Goal: Task Accomplishment & Management: Manage account settings

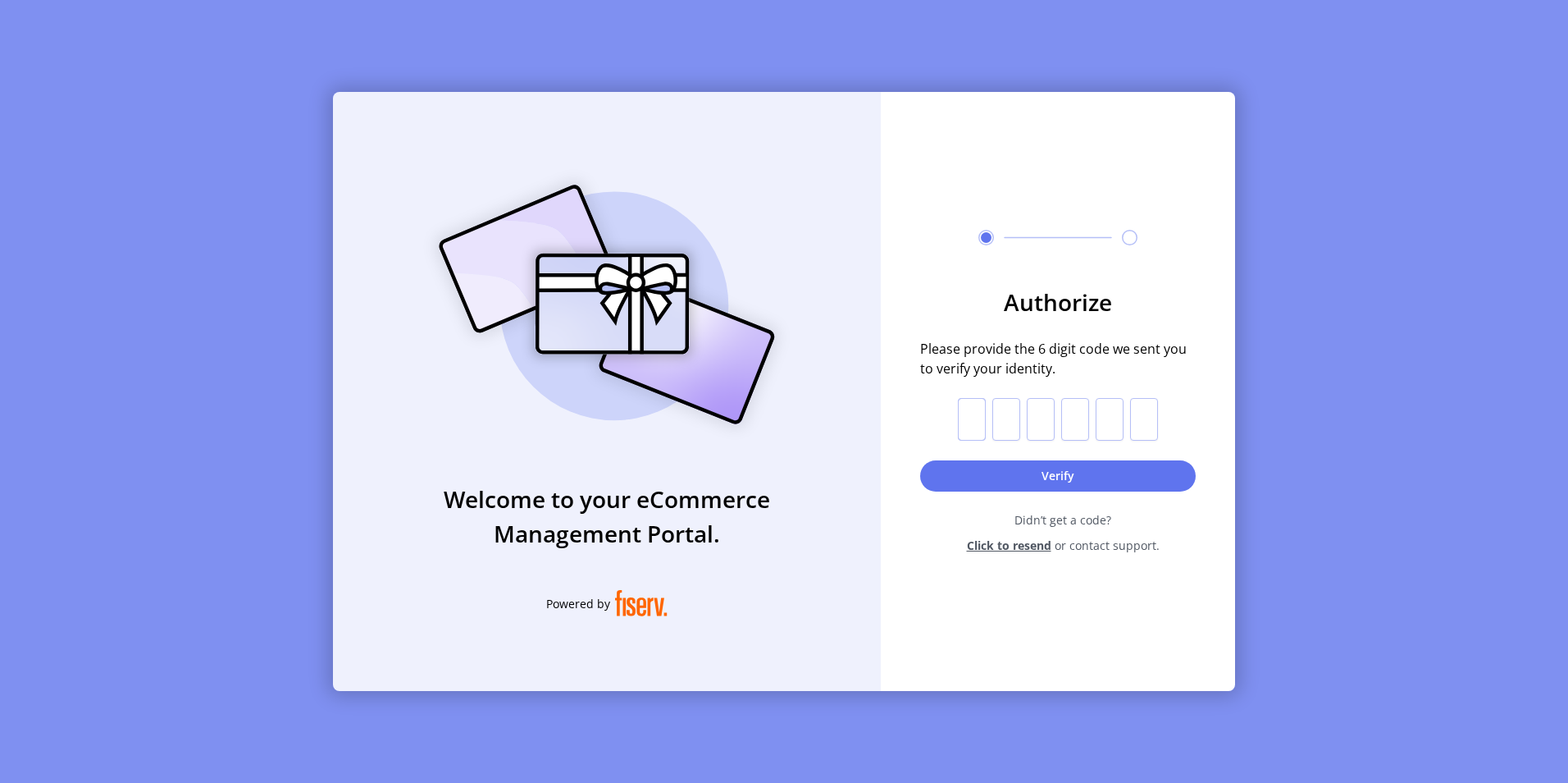
click at [972, 416] on input "text" at bounding box center [972, 420] width 28 height 43
paste input "*"
type input "*"
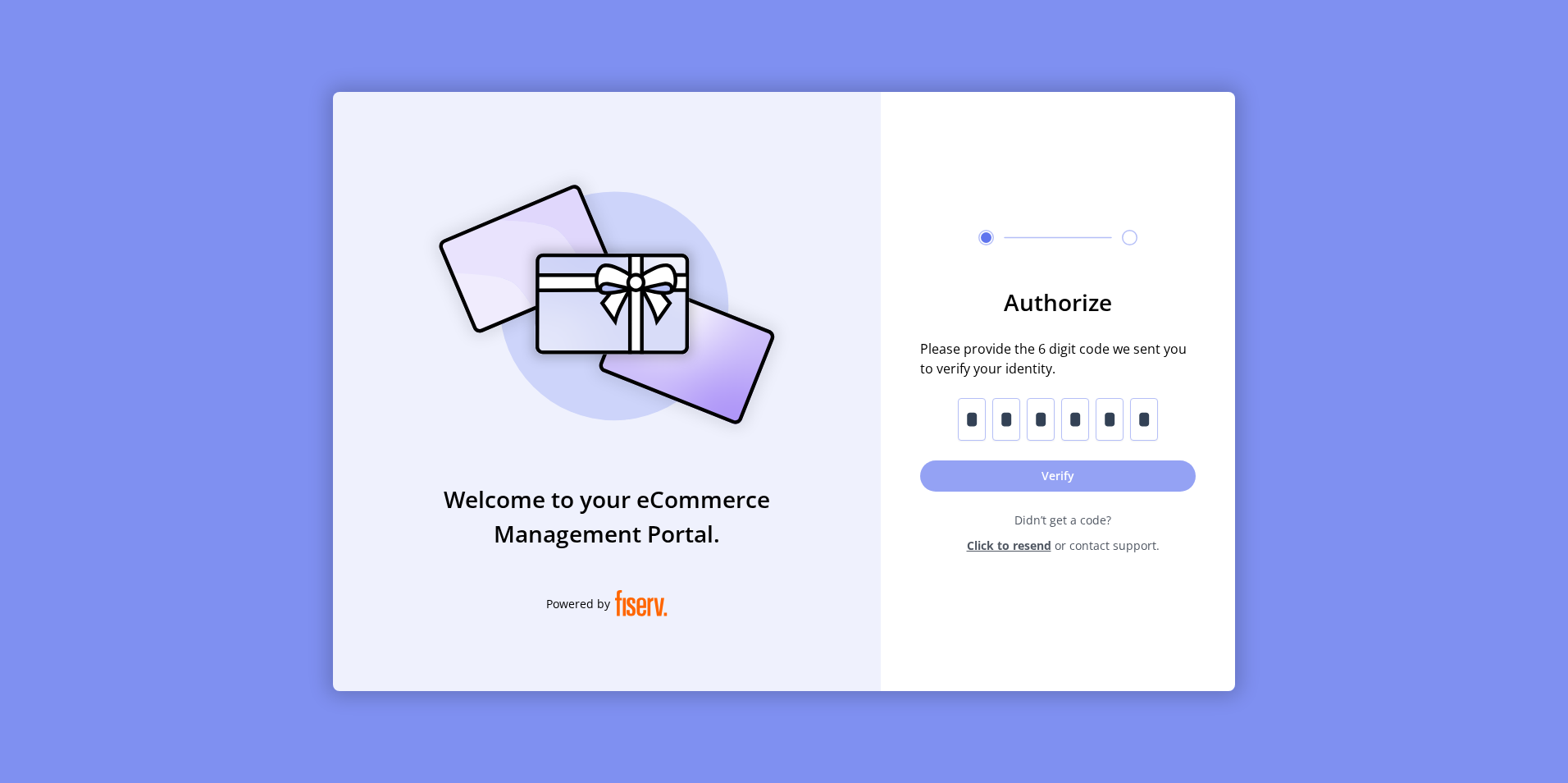
click at [1060, 480] on button "Verify" at bounding box center [1058, 476] width 276 height 31
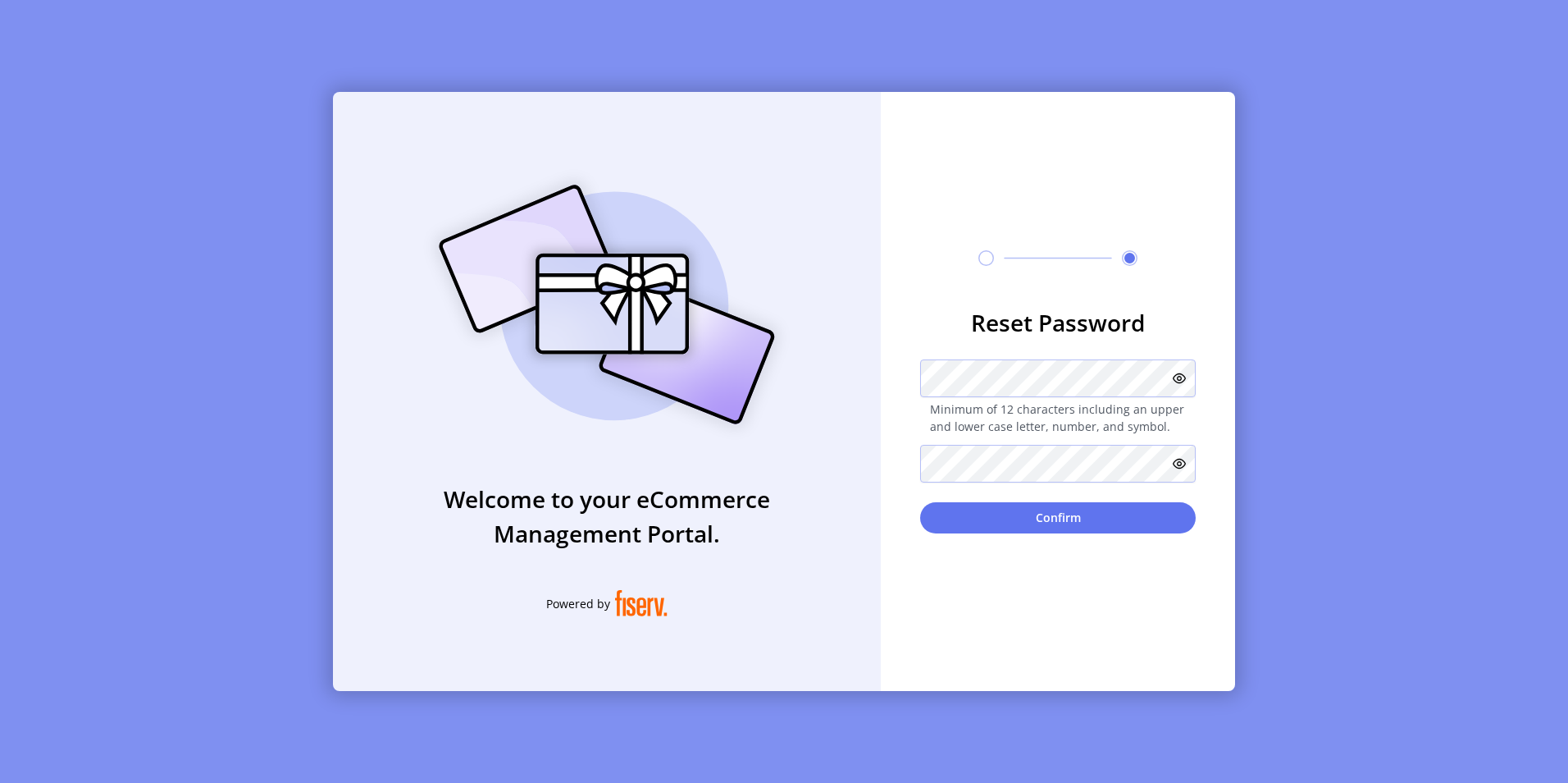
click at [1179, 382] on icon at bounding box center [1179, 378] width 13 height 13
click at [1176, 460] on icon at bounding box center [1179, 463] width 13 height 13
click at [1040, 520] on button "Confirm" at bounding box center [1058, 517] width 276 height 31
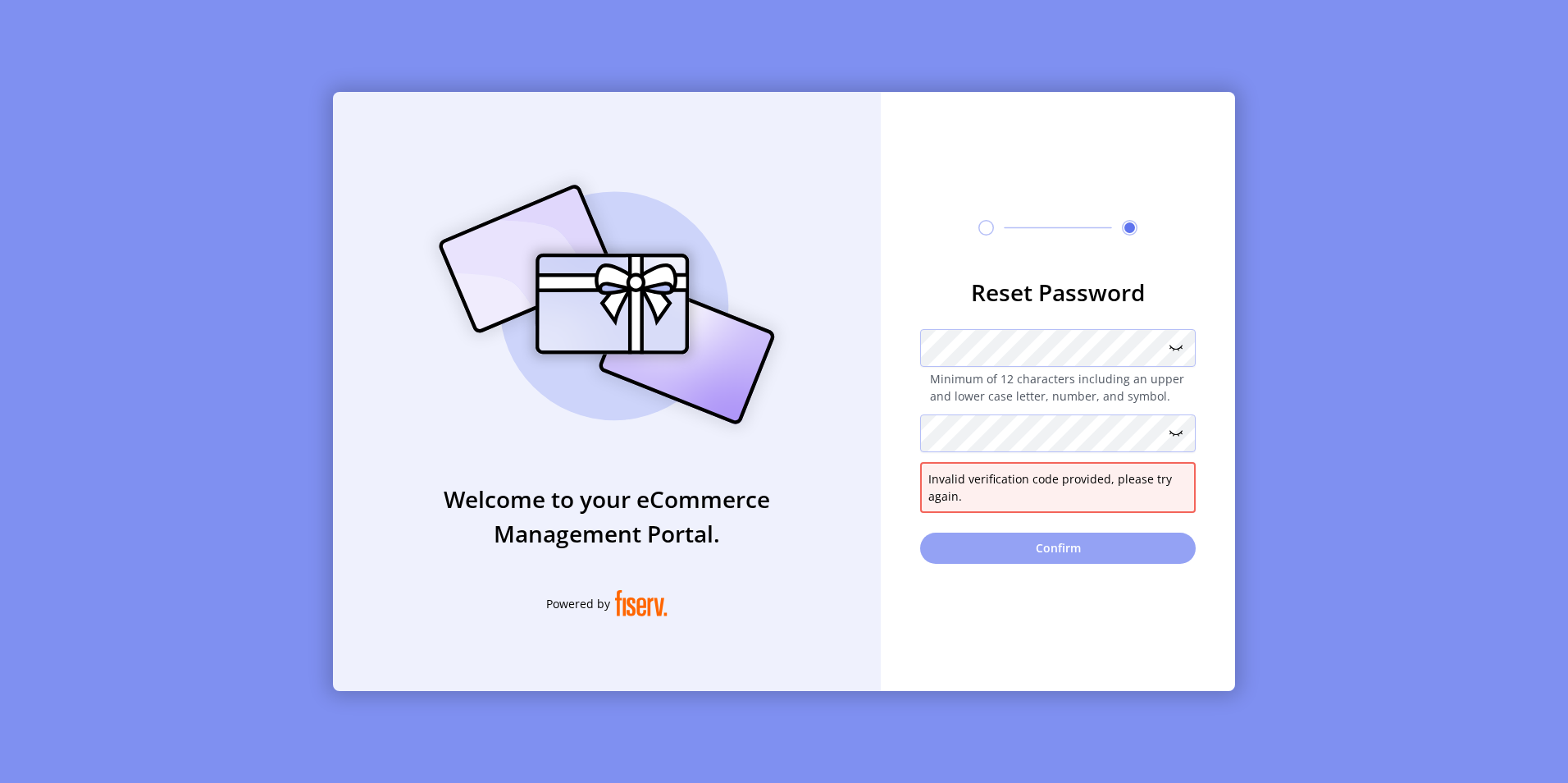
click at [1055, 546] on button "Confirm" at bounding box center [1058, 548] width 276 height 31
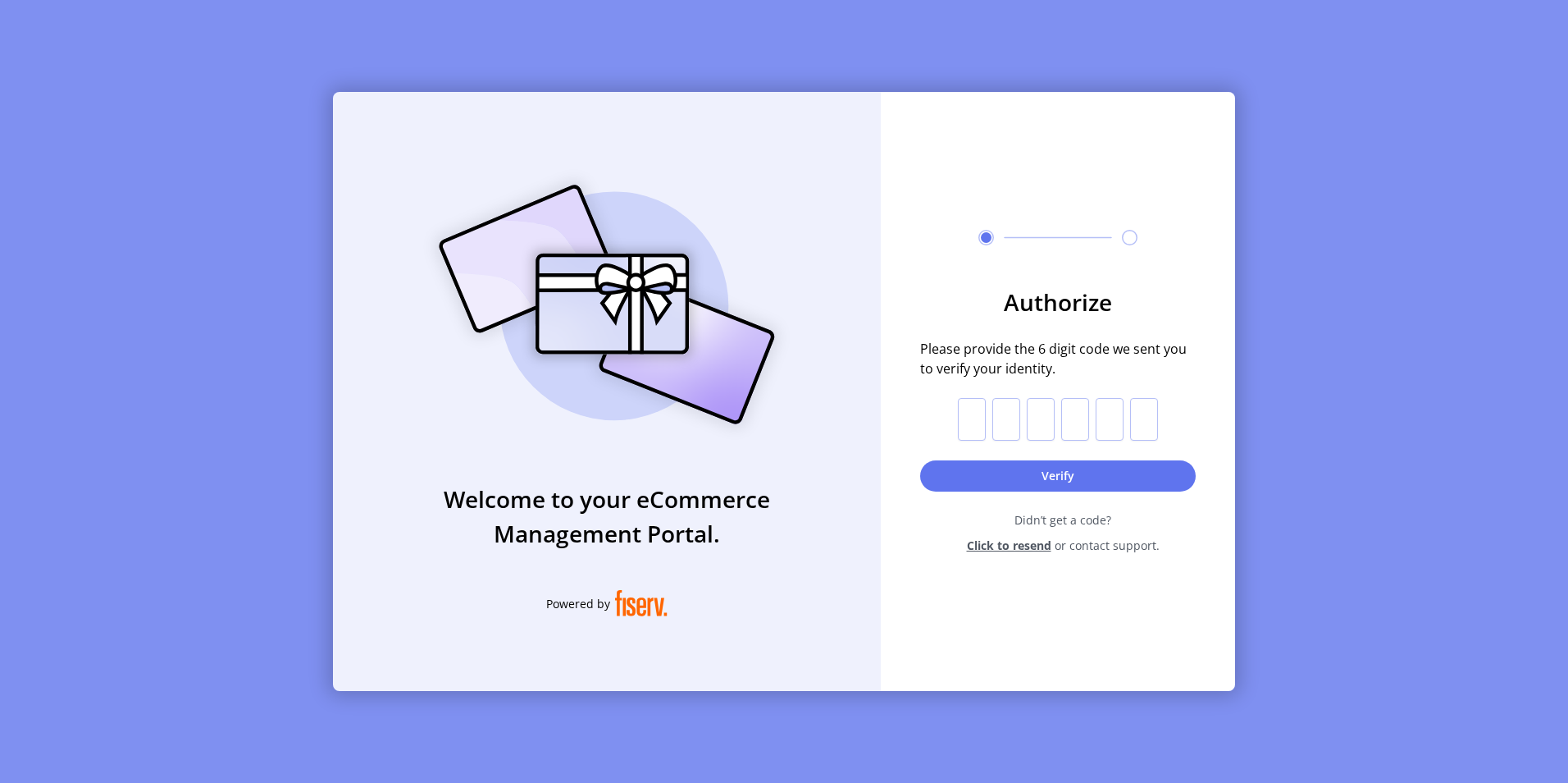
click at [1014, 547] on span "Click to resend" at bounding box center [1009, 546] width 84 height 17
click at [971, 413] on input "text" at bounding box center [972, 420] width 28 height 43
paste input "*"
type input "*"
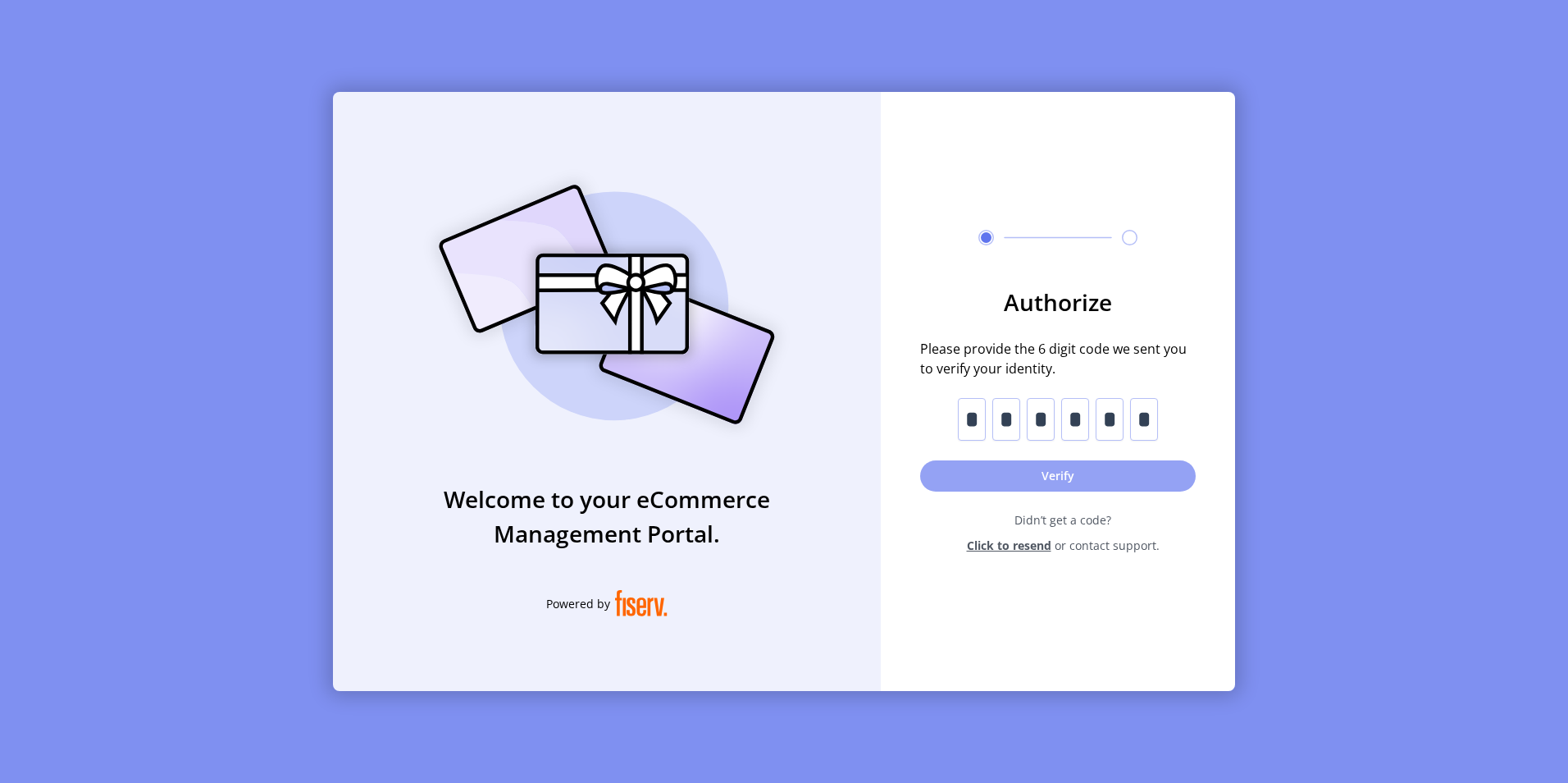
click at [1060, 477] on button "Verify" at bounding box center [1058, 476] width 276 height 31
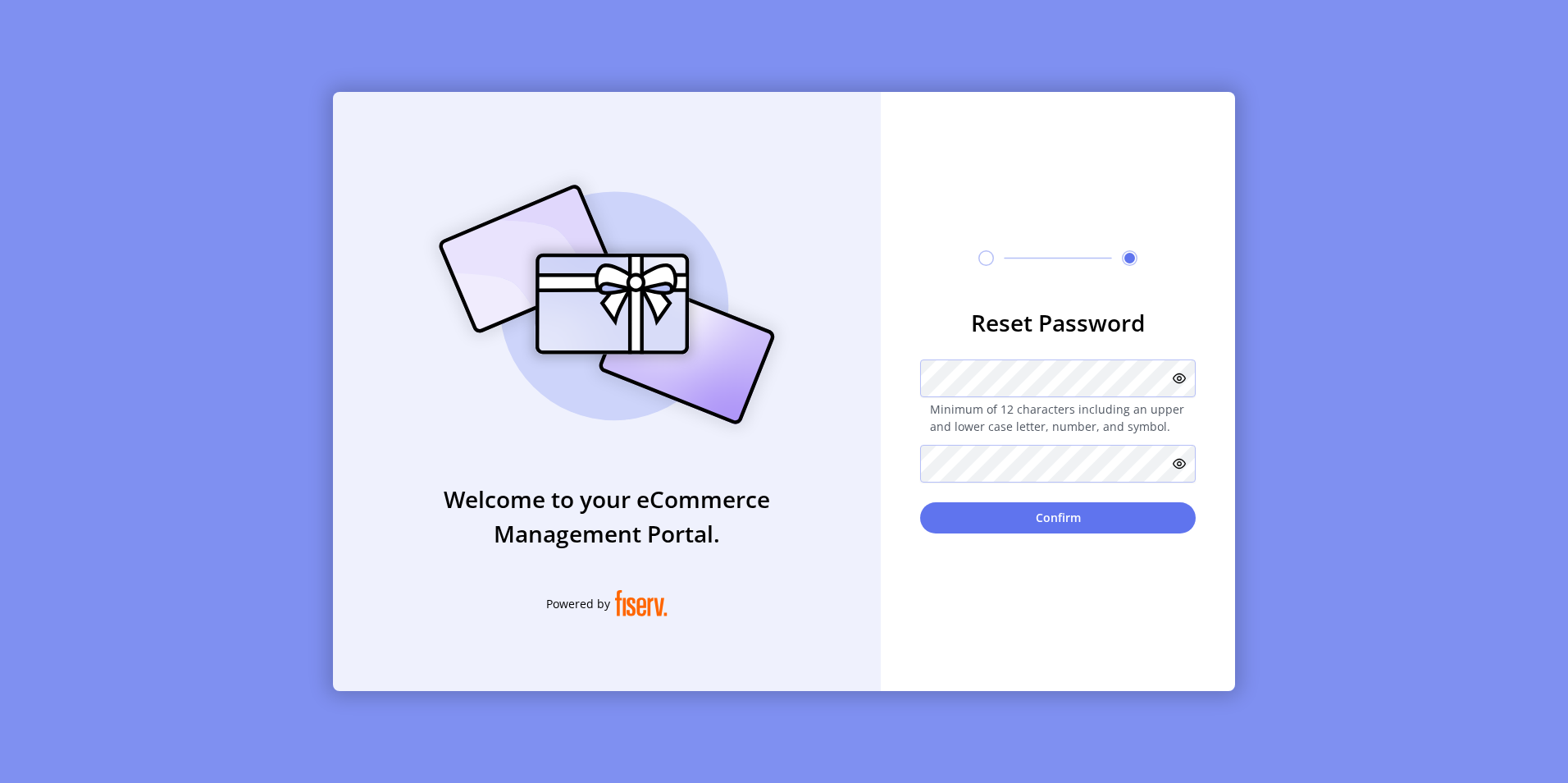
click at [1179, 379] on icon at bounding box center [1179, 378] width 13 height 13
click at [1176, 461] on icon at bounding box center [1179, 463] width 13 height 13
click at [1047, 520] on button "Confirm" at bounding box center [1058, 517] width 276 height 31
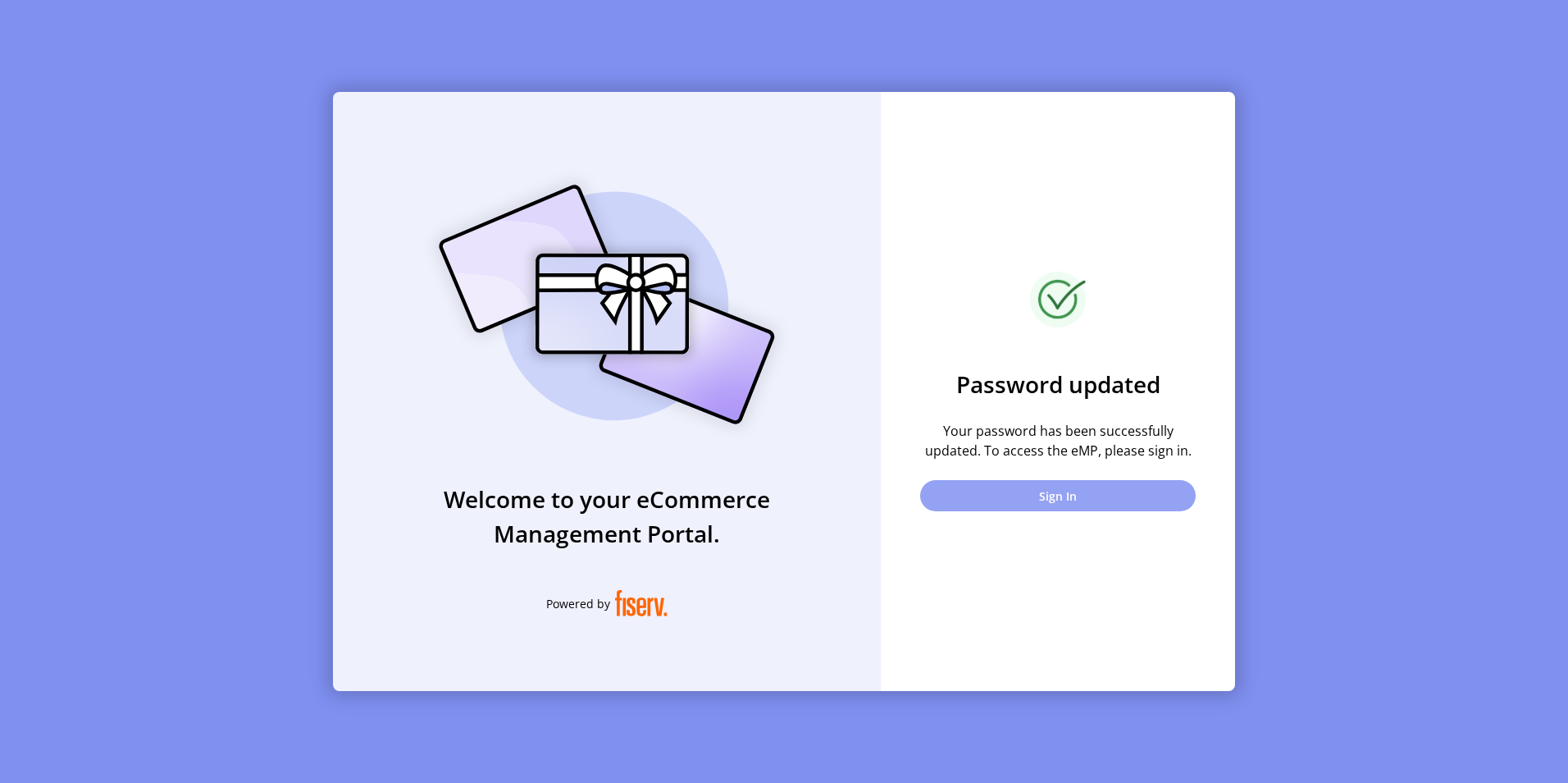
click at [986, 484] on button "Sign In" at bounding box center [1058, 495] width 276 height 31
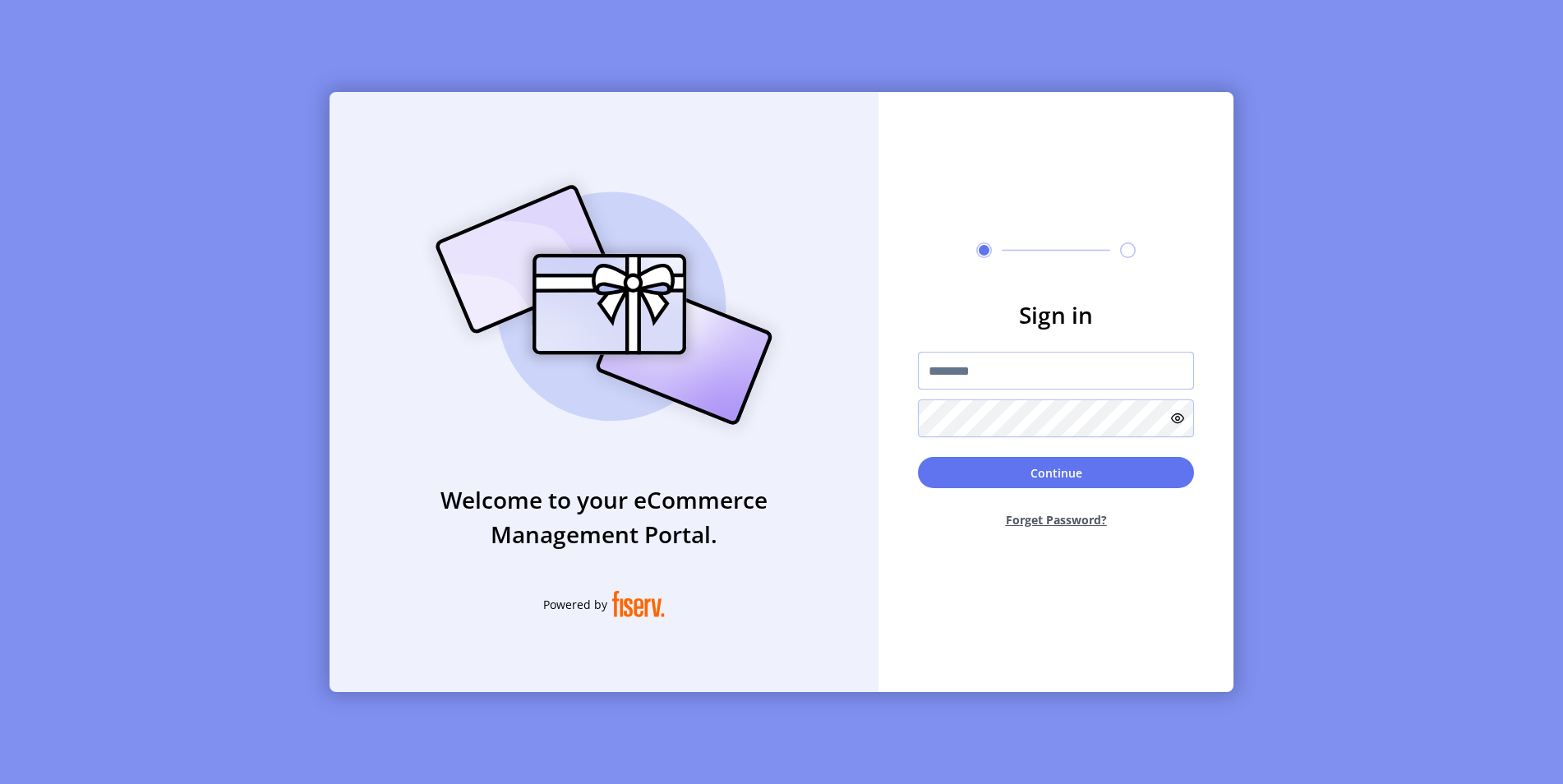
click at [988, 377] on input "text" at bounding box center [1056, 371] width 276 height 37
paste input "**********"
type input "**********"
click at [1077, 470] on button "Continue" at bounding box center [1056, 472] width 276 height 32
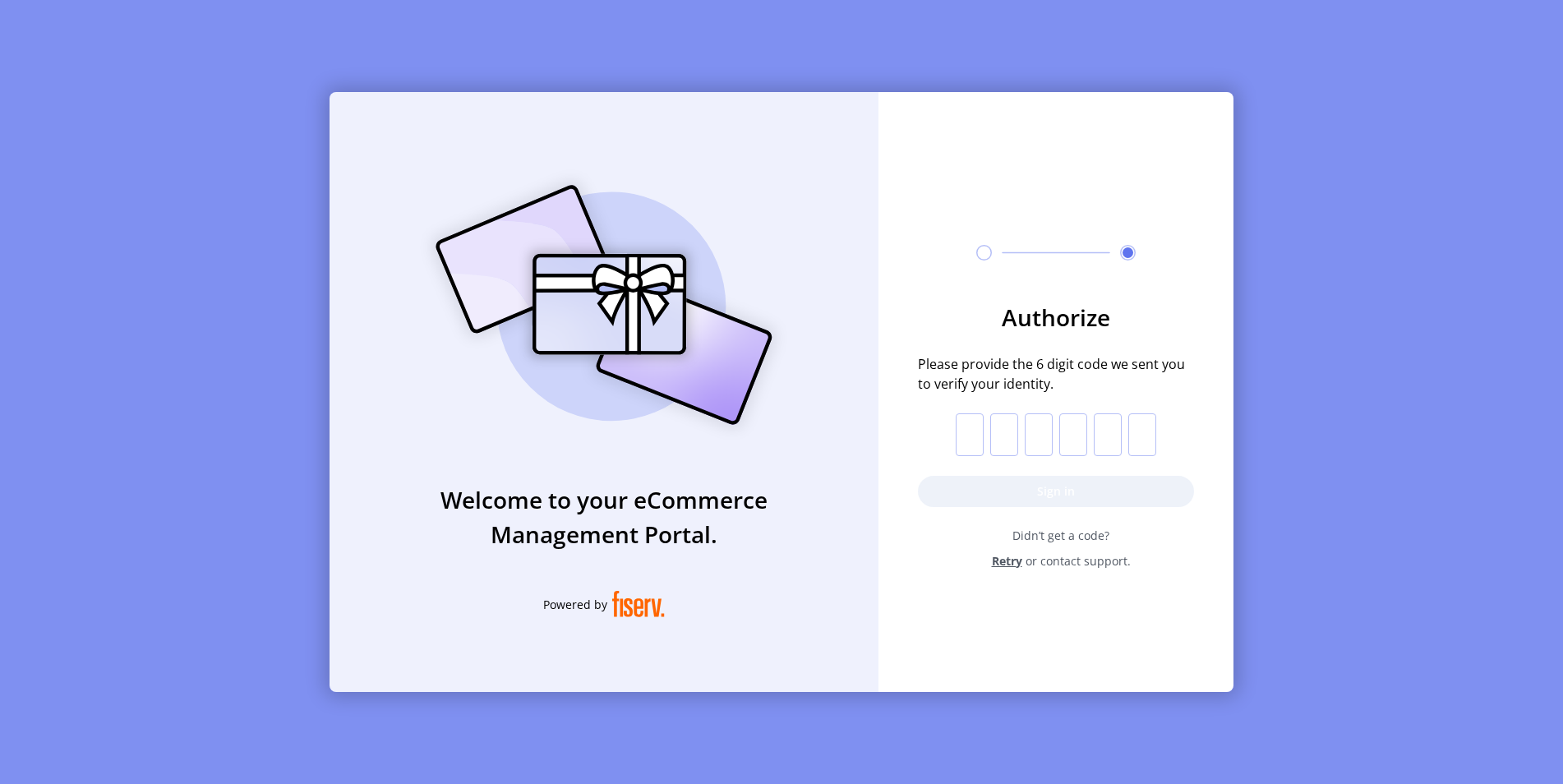
drag, startPoint x: 981, startPoint y: 435, endPoint x: 960, endPoint y: 371, distance: 67.4
click at [981, 435] on input "text" at bounding box center [969, 435] width 28 height 43
paste input "*"
type input "*"
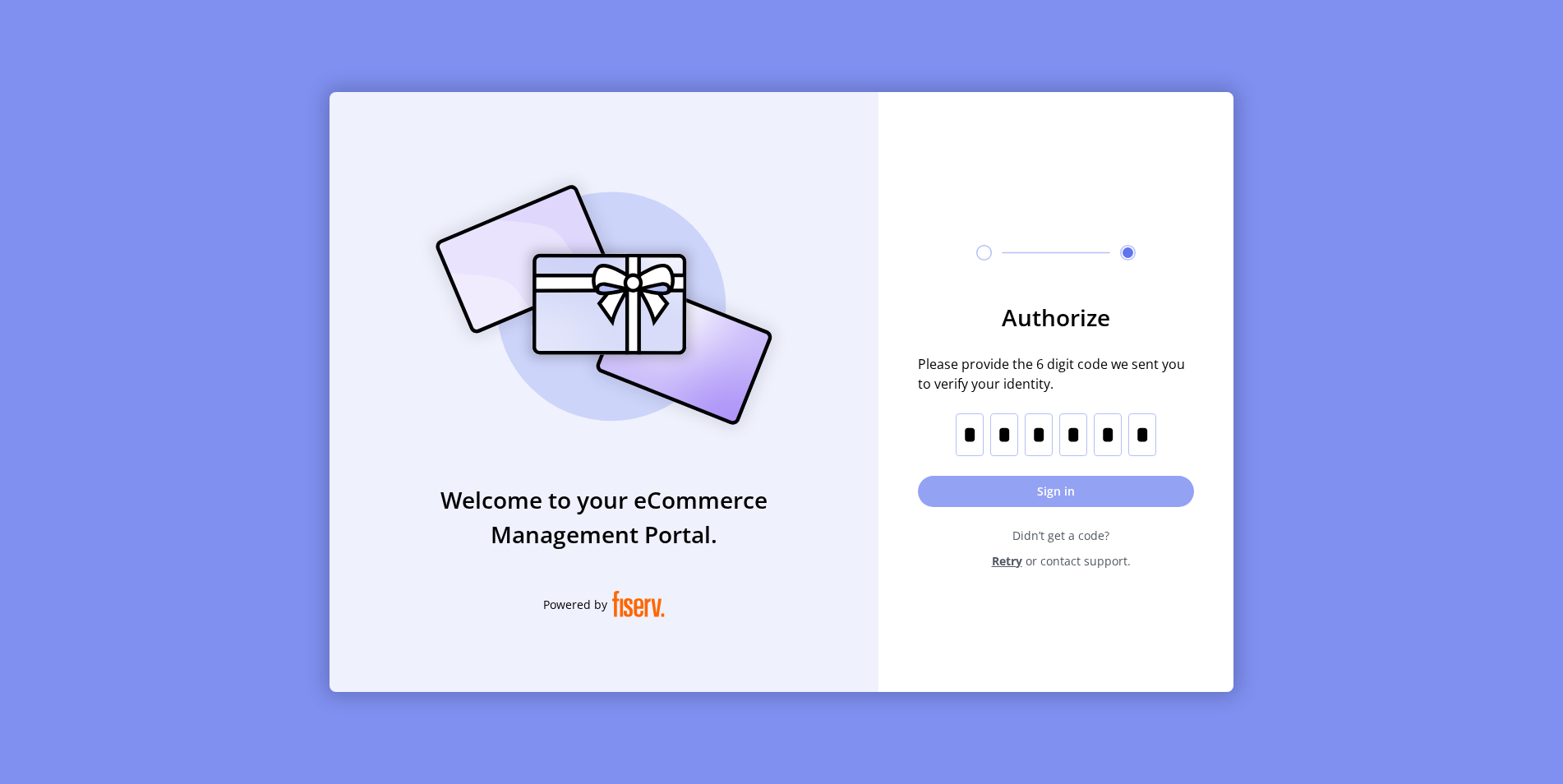
click at [1054, 487] on button "Sign in" at bounding box center [1056, 491] width 276 height 32
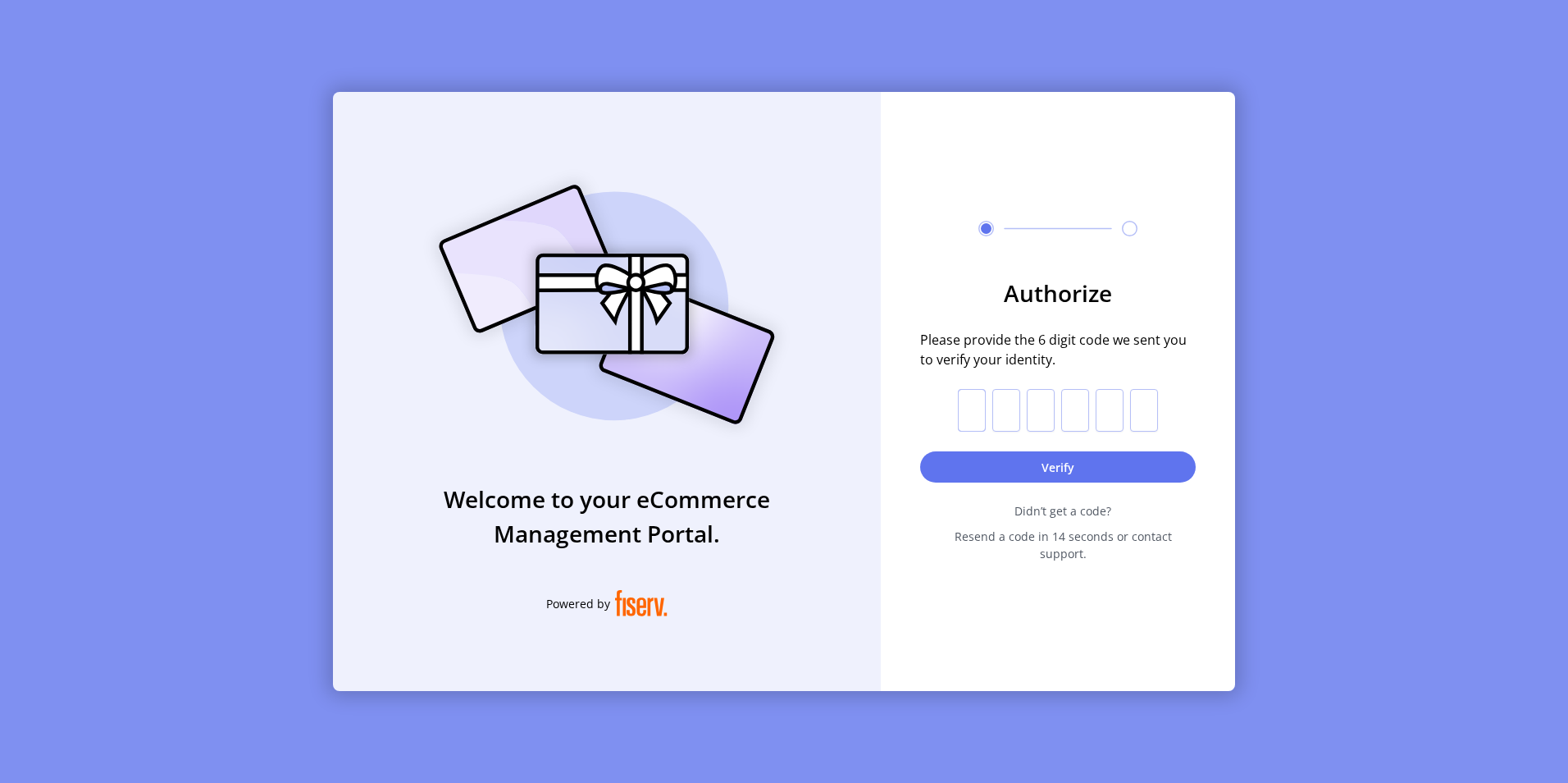
click at [973, 413] on input "text" at bounding box center [972, 410] width 28 height 43
paste input "*"
type input "*"
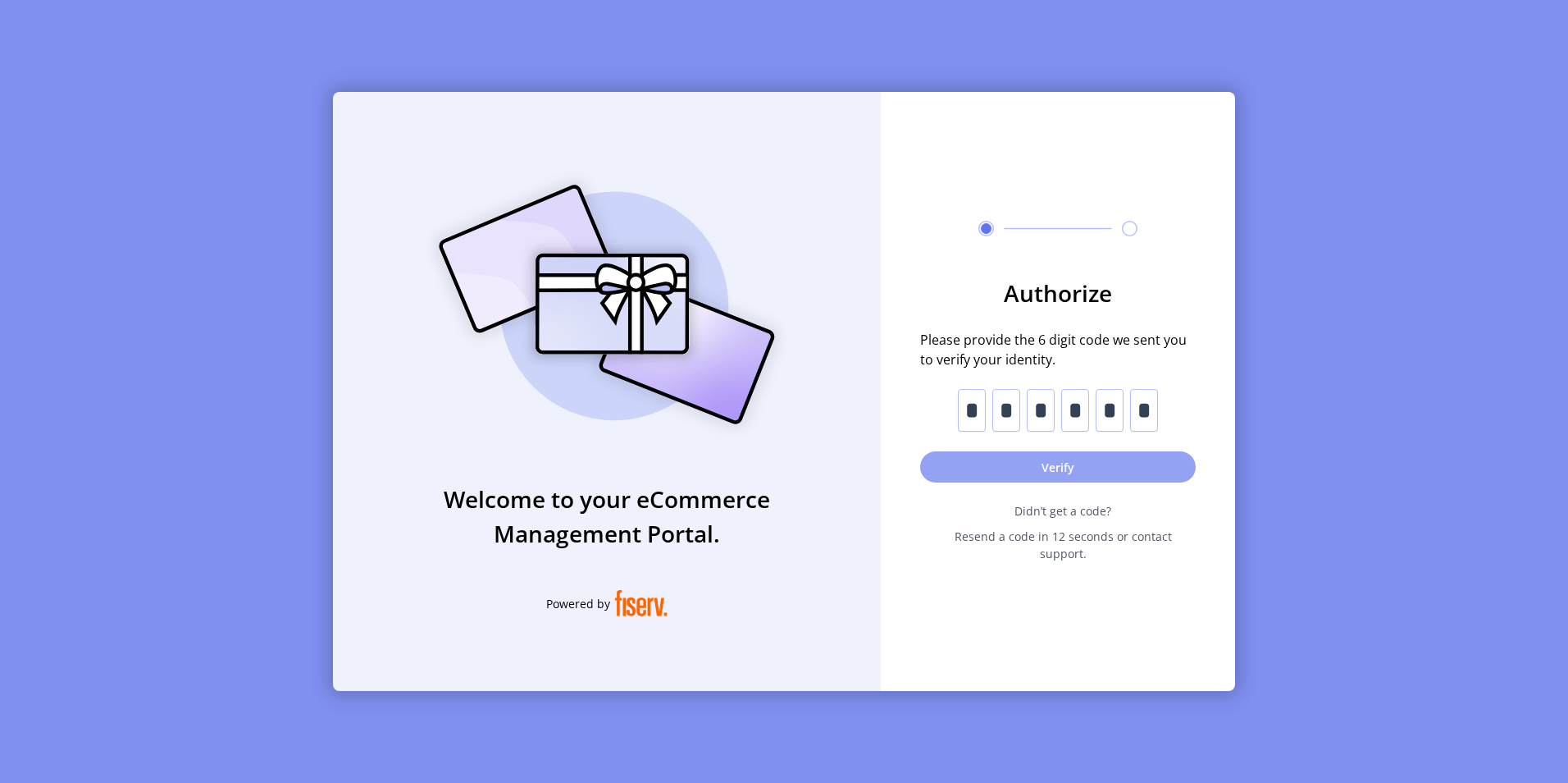
click at [1070, 483] on button "Verify" at bounding box center [1058, 466] width 276 height 31
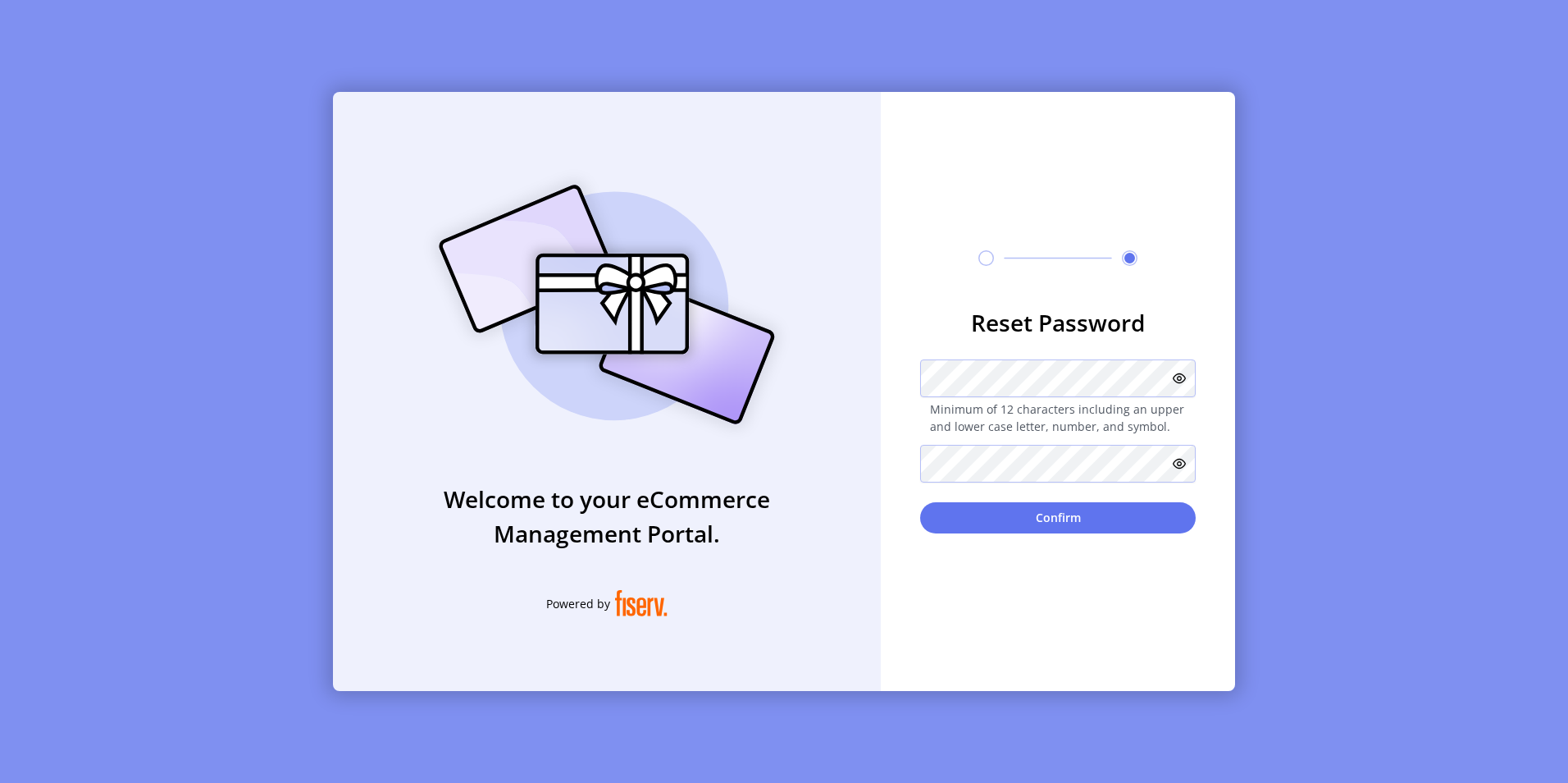
click at [1177, 380] on icon at bounding box center [1179, 378] width 13 height 13
click at [1181, 468] on icon at bounding box center [1179, 463] width 13 height 13
click at [1049, 521] on button "Confirm" at bounding box center [1058, 517] width 276 height 31
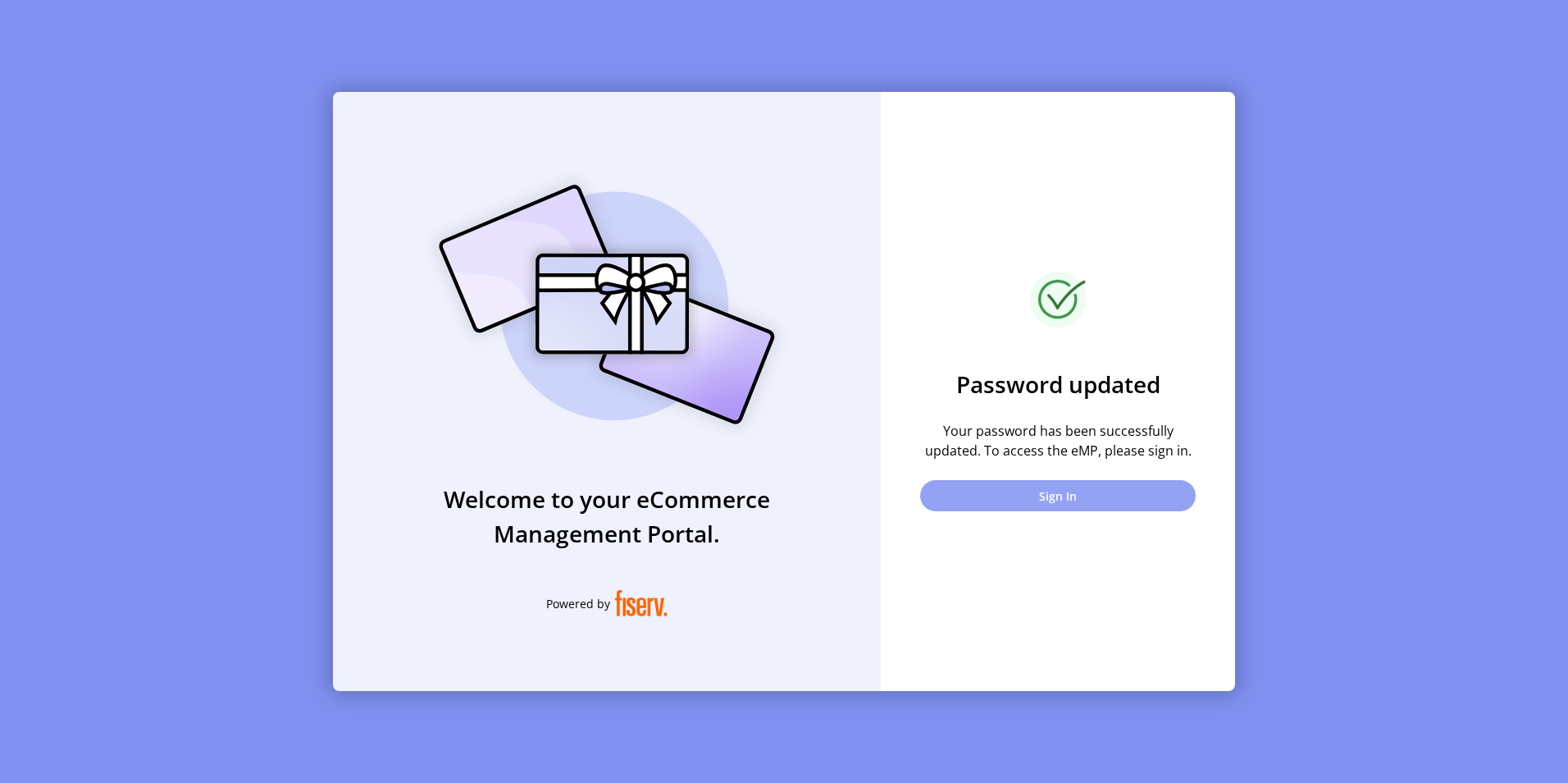
click at [1060, 492] on button "Sign In" at bounding box center [1058, 495] width 276 height 31
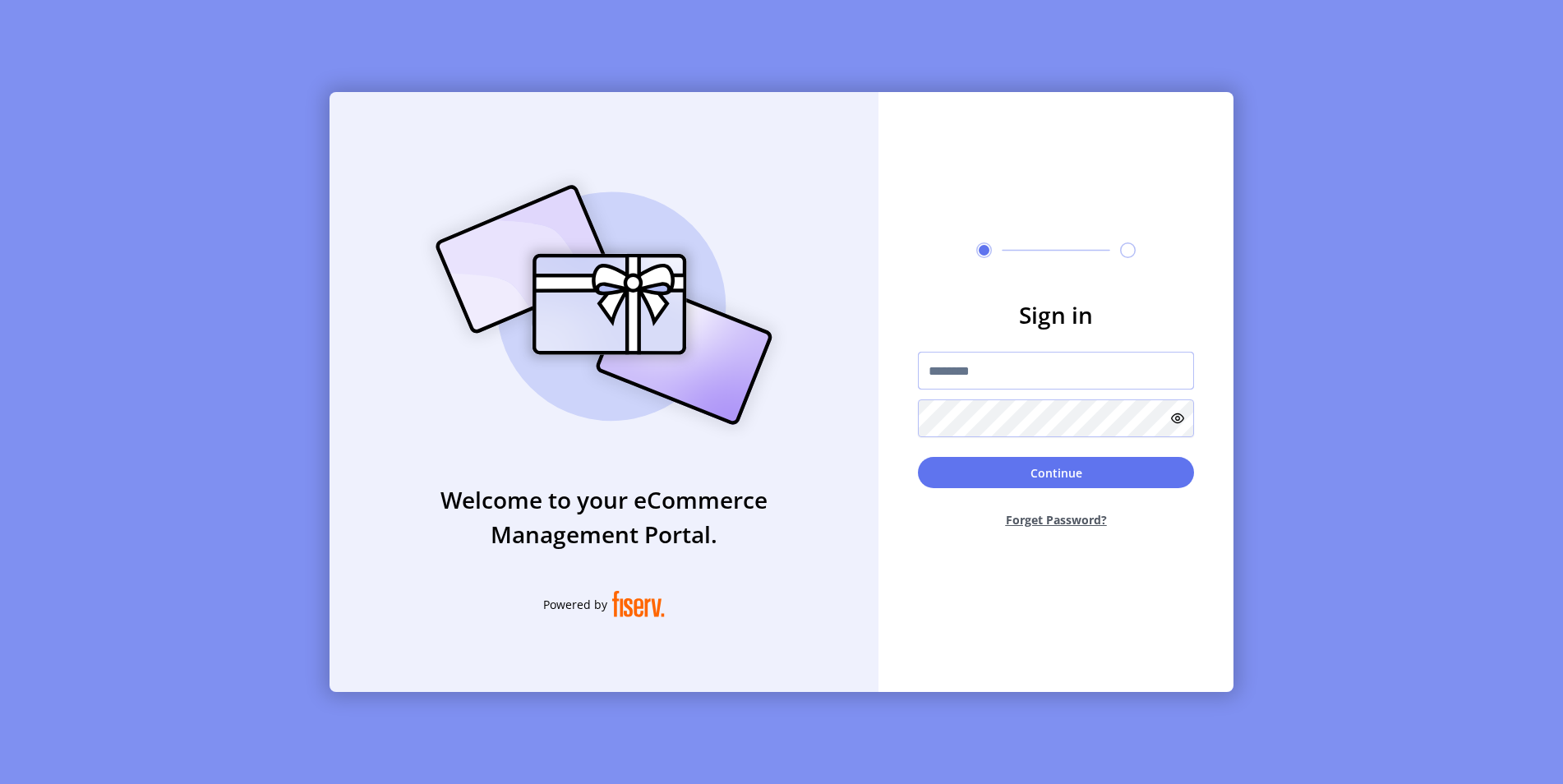
click at [995, 366] on input "text" at bounding box center [1056, 371] width 276 height 37
click at [942, 366] on input "text" at bounding box center [1056, 371] width 276 height 37
paste input "**********"
type input "**********"
click at [1061, 476] on button "Continue" at bounding box center [1056, 472] width 276 height 32
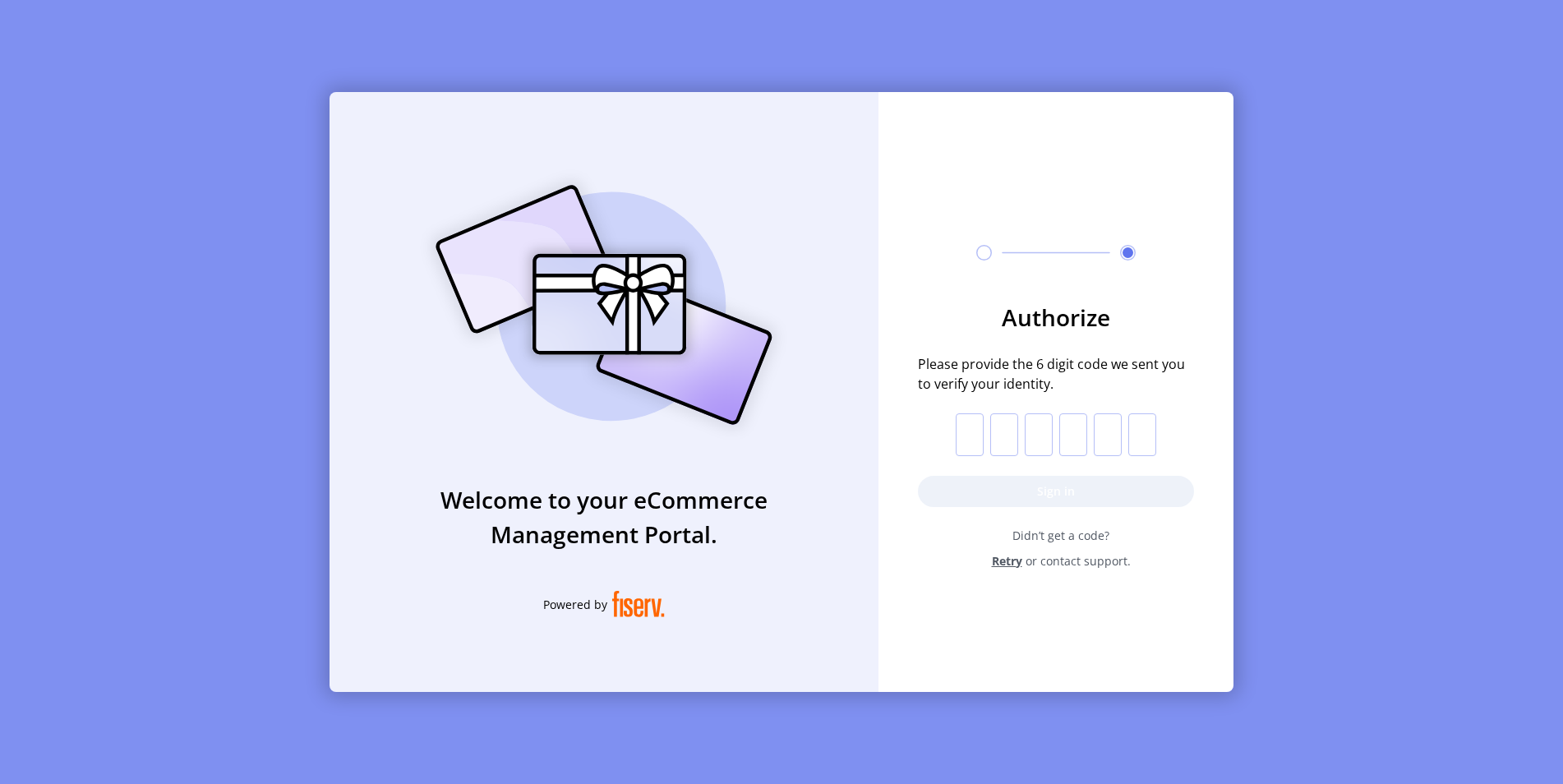
click at [978, 437] on input "text" at bounding box center [969, 435] width 28 height 43
paste input "*"
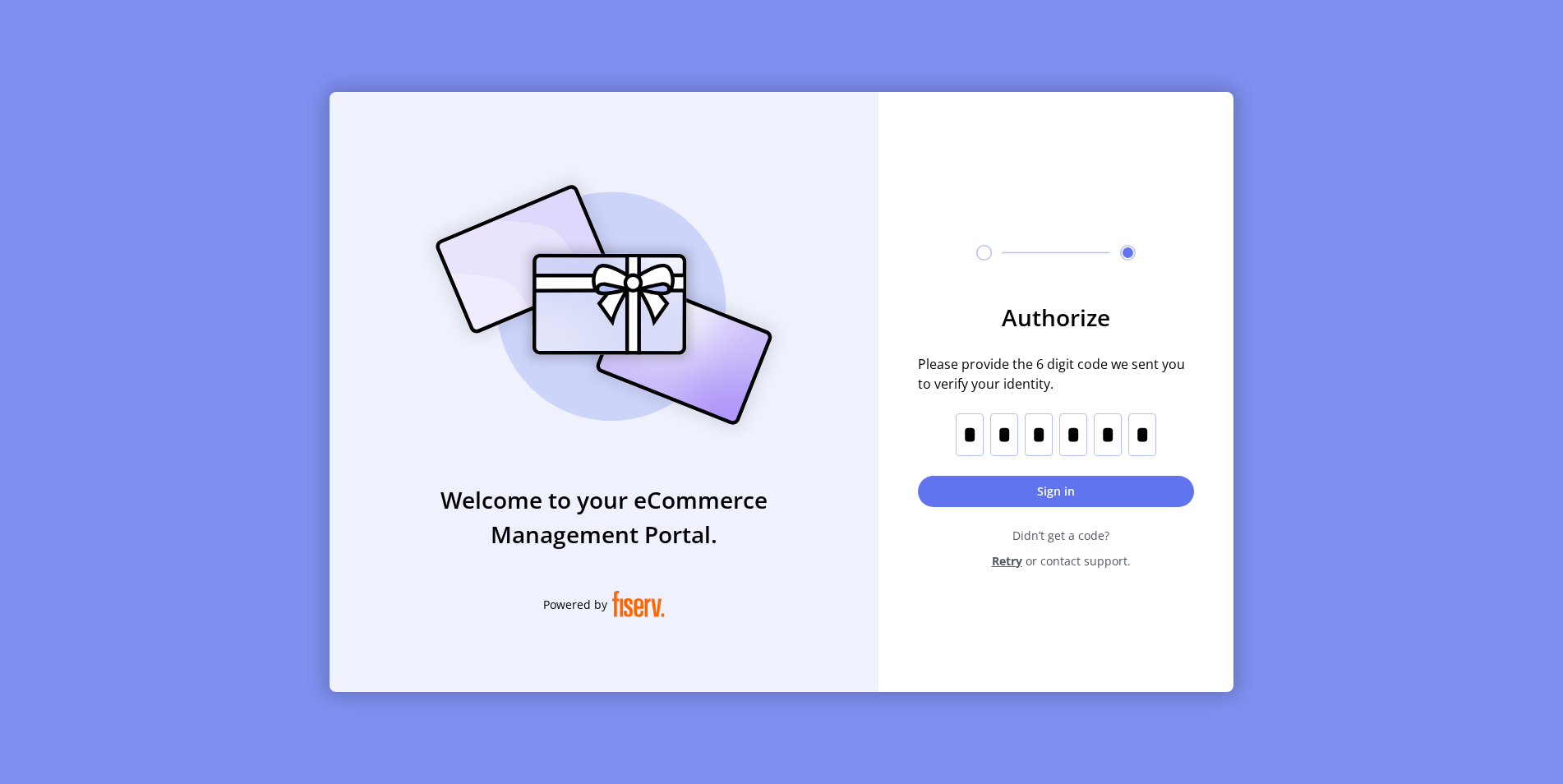
type input "*"
click at [1070, 493] on button "Sign in" at bounding box center [1056, 491] width 276 height 32
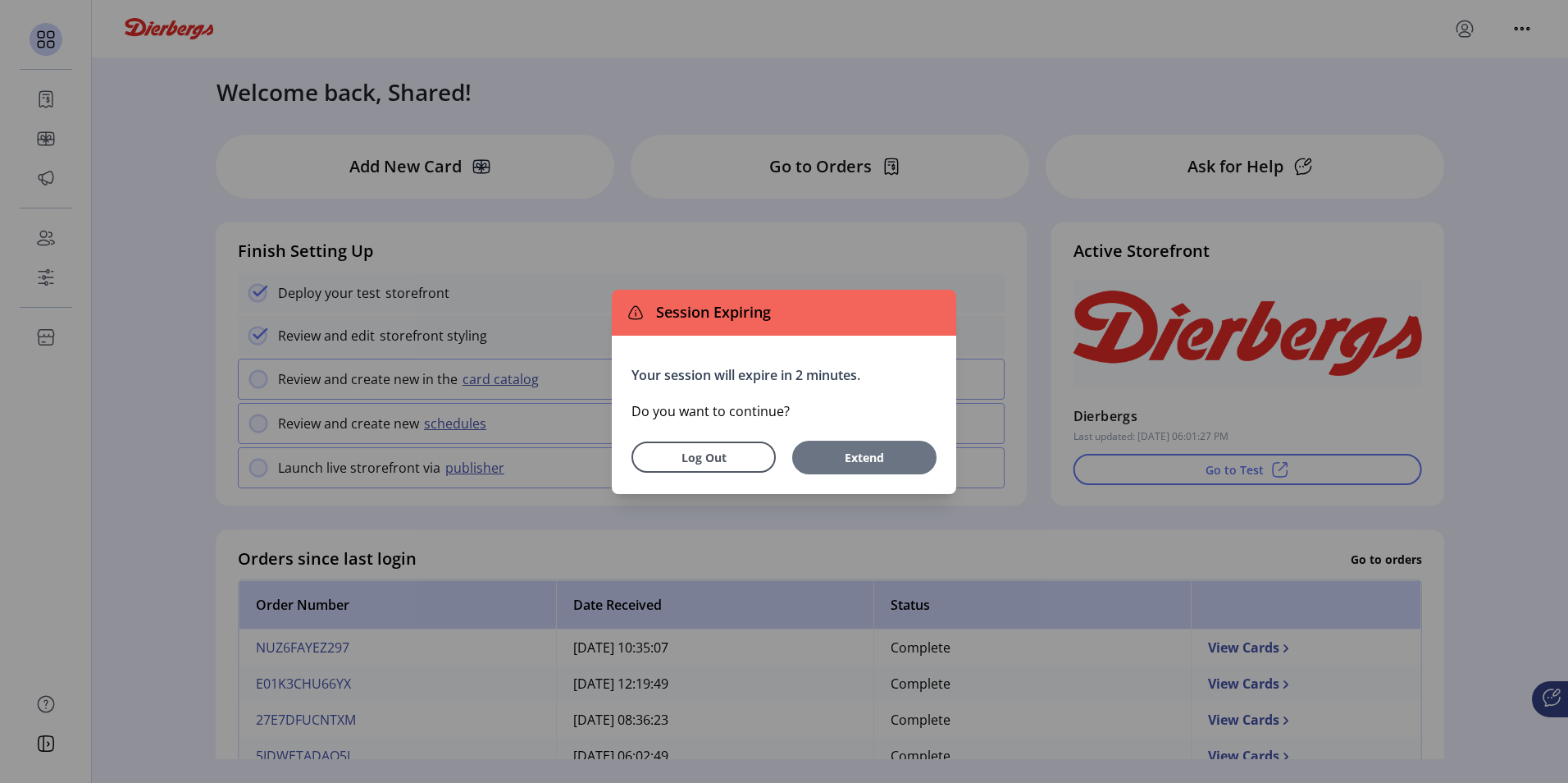
click at [853, 457] on span "Extend" at bounding box center [864, 457] width 102 height 17
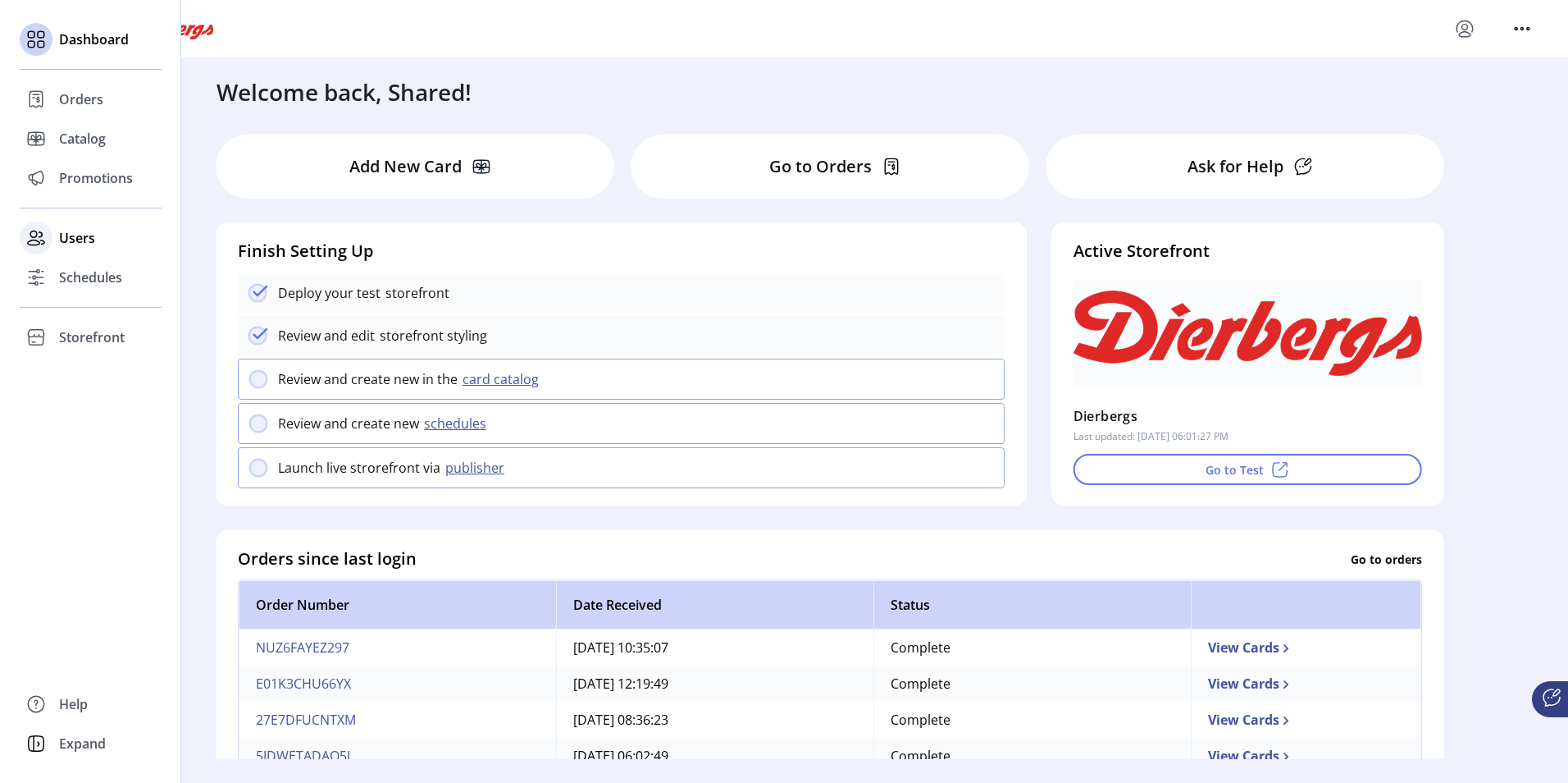
click at [57, 239] on div "Users" at bounding box center [90, 237] width 142 height 39
click at [38, 234] on icon at bounding box center [36, 237] width 26 height 26
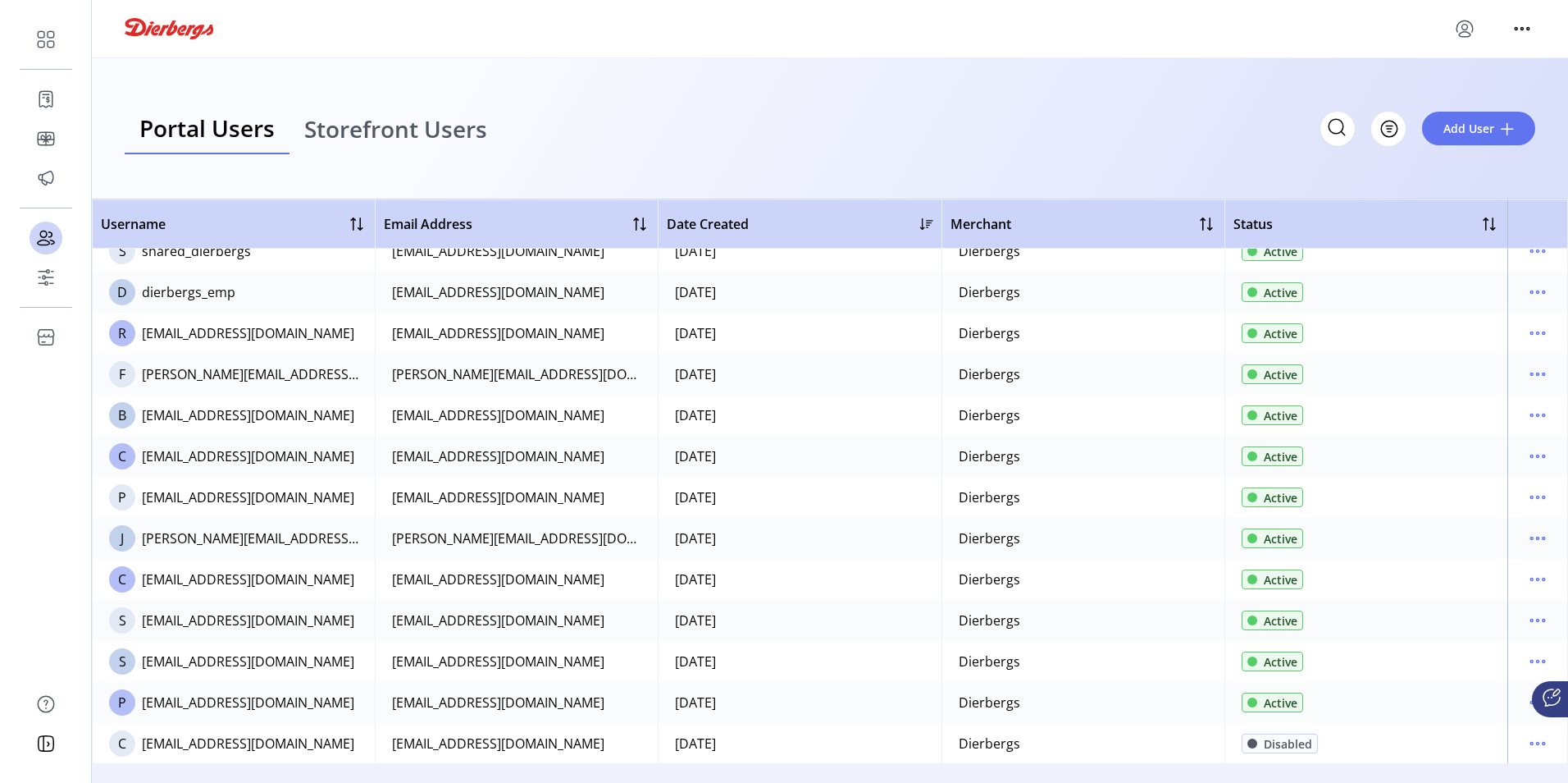
scroll to position [20, 0]
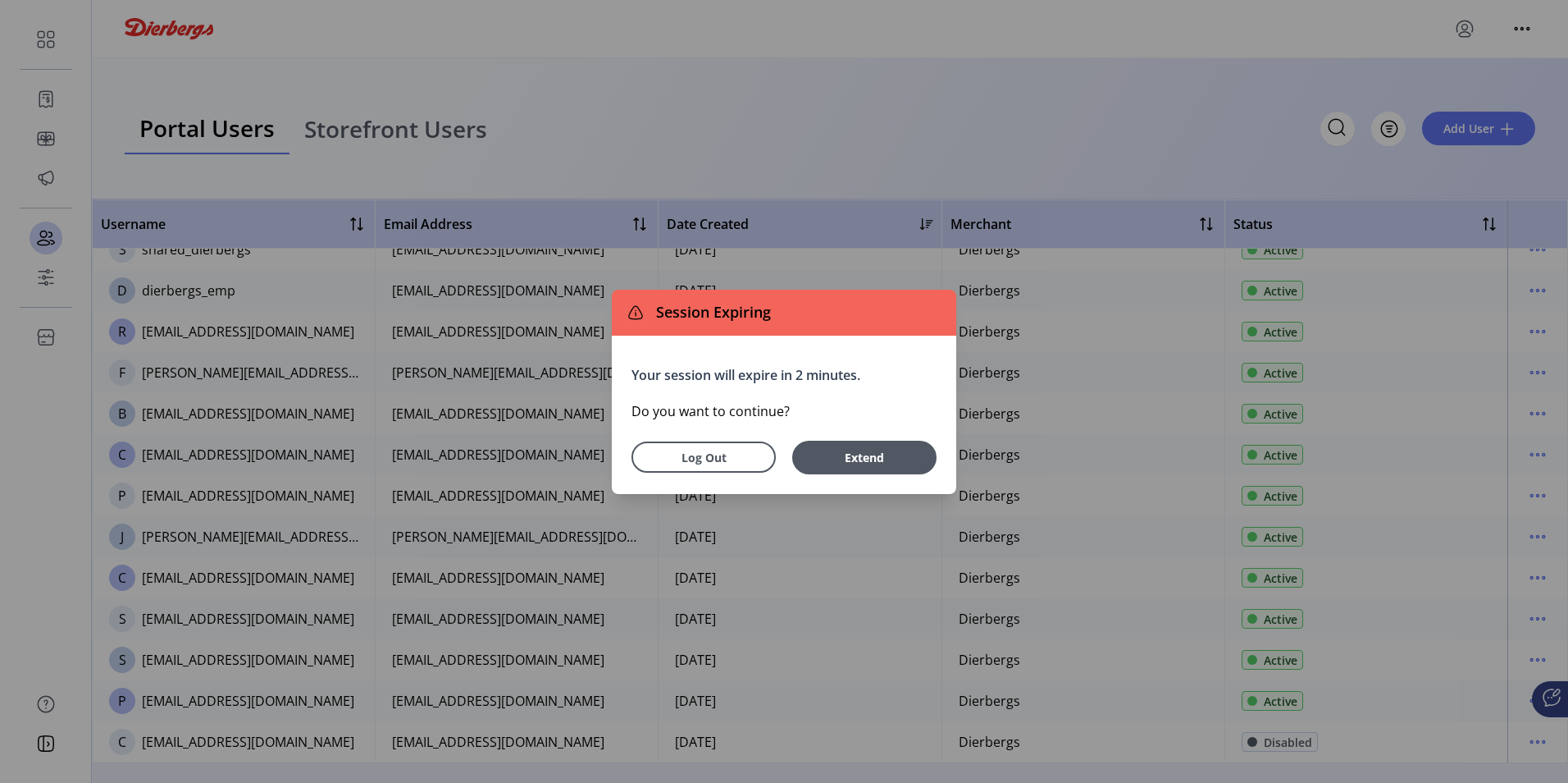
click at [881, 464] on span "Extend" at bounding box center [864, 457] width 102 height 17
